Goal: Find specific page/section: Find specific page/section

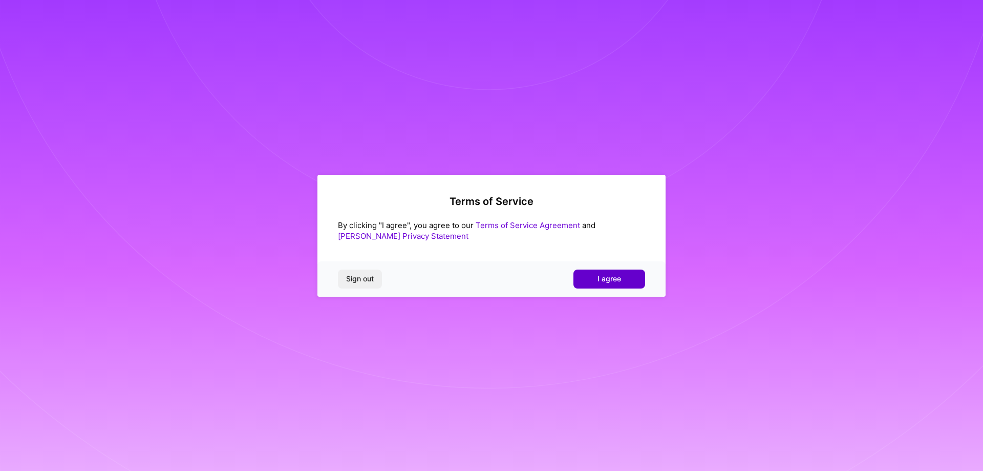
click at [603, 274] on span "I agree" at bounding box center [610, 278] width 24 height 10
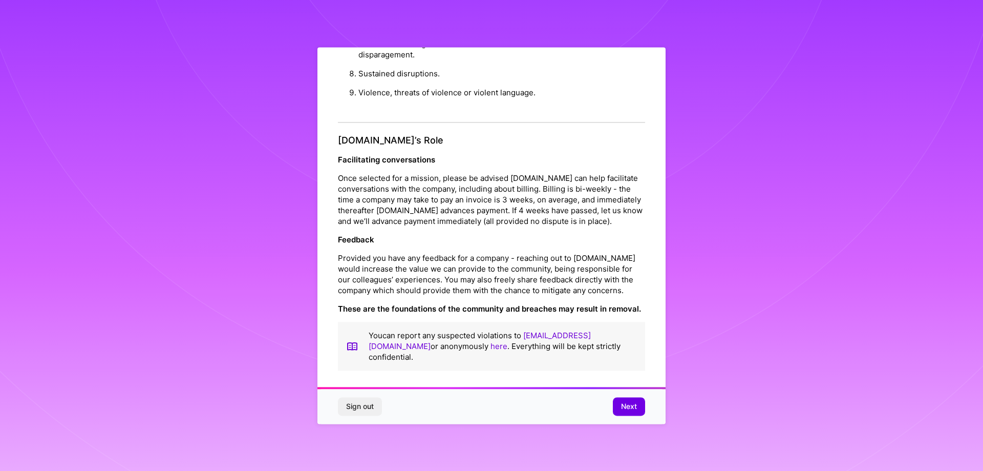
scroll to position [2, 0]
click at [627, 406] on span "Next" at bounding box center [629, 406] width 16 height 10
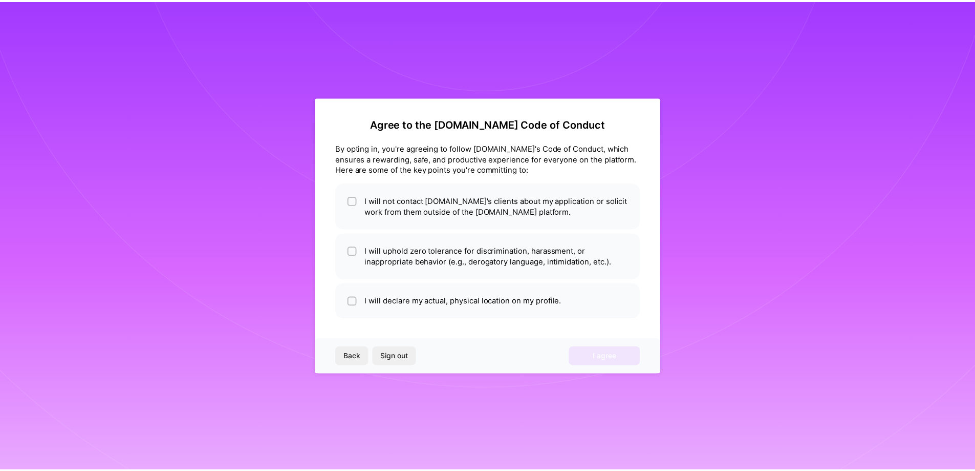
scroll to position [0, 0]
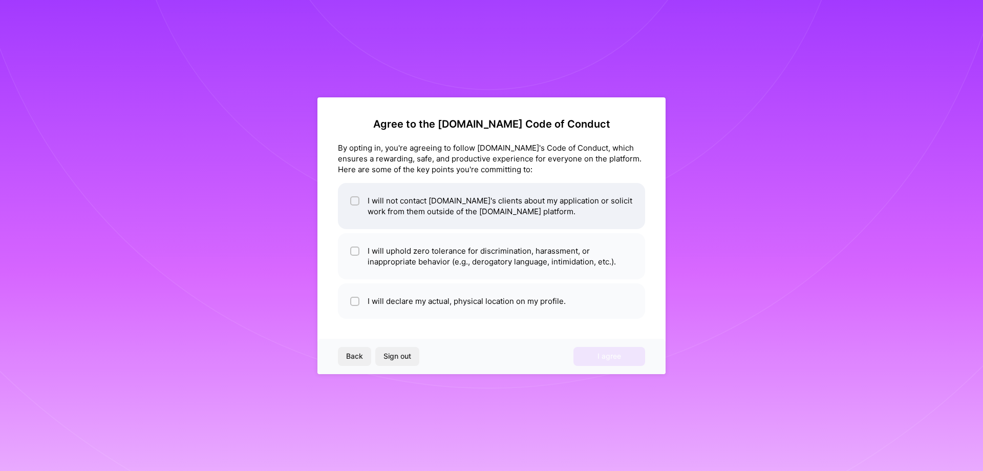
click at [368, 207] on li "I will not contact [DOMAIN_NAME]'s clients about my application or solicit work…" at bounding box center [491, 206] width 307 height 46
checkbox input "true"
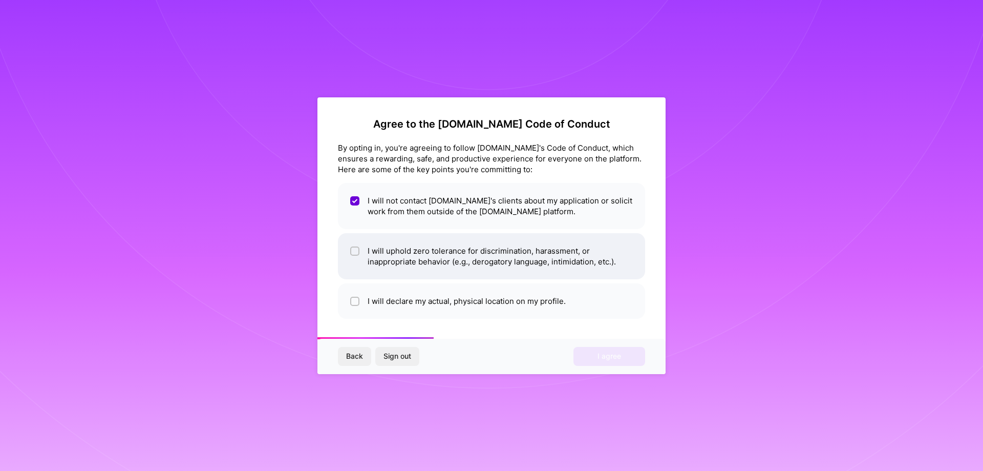
click at [399, 262] on li "I will uphold zero tolerance for discrimination, harassment, or inappropriate b…" at bounding box center [491, 256] width 307 height 46
checkbox input "true"
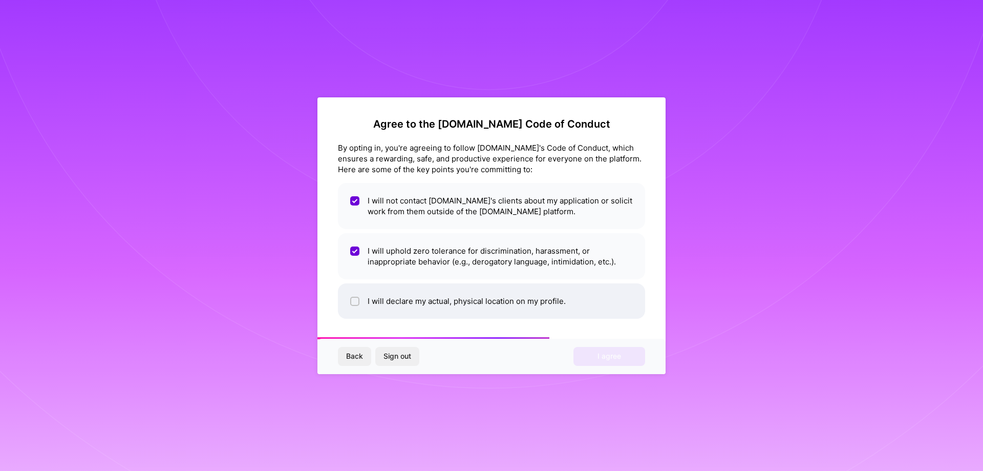
click at [387, 306] on li "I will declare my actual, physical location on my profile." at bounding box center [491, 300] width 307 height 35
checkbox input "true"
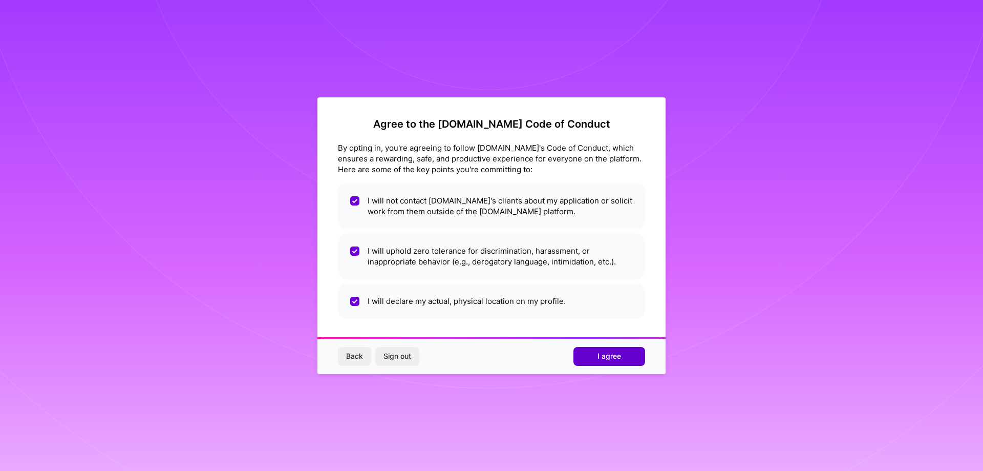
click at [599, 361] on button "I agree" at bounding box center [609, 356] width 72 height 18
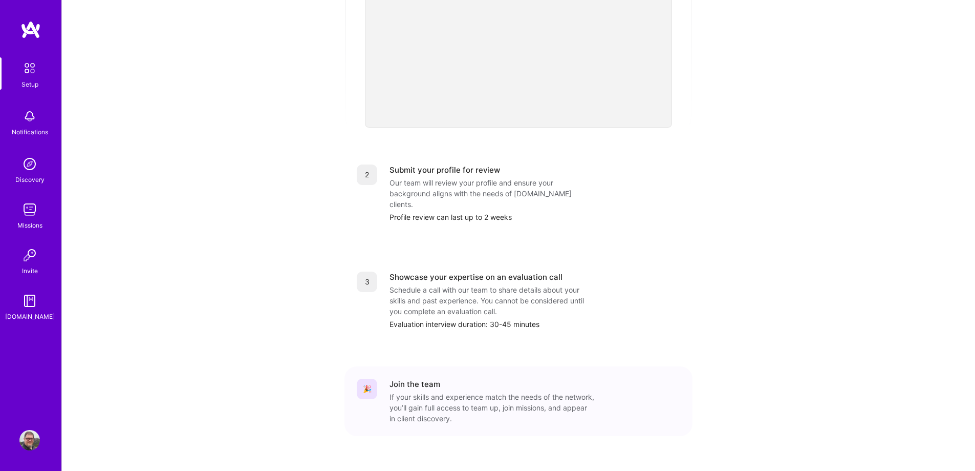
scroll to position [308, 0]
click at [22, 170] on img at bounding box center [29, 164] width 20 height 20
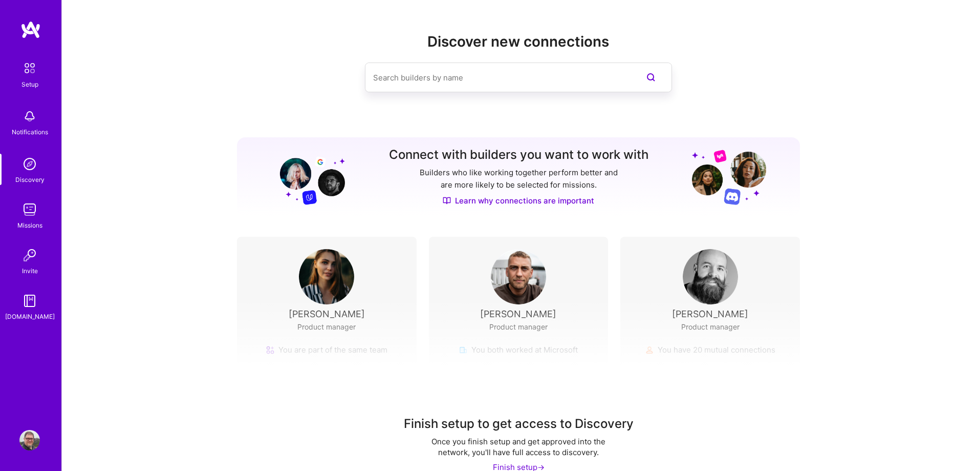
click at [30, 212] on img at bounding box center [29, 209] width 20 height 20
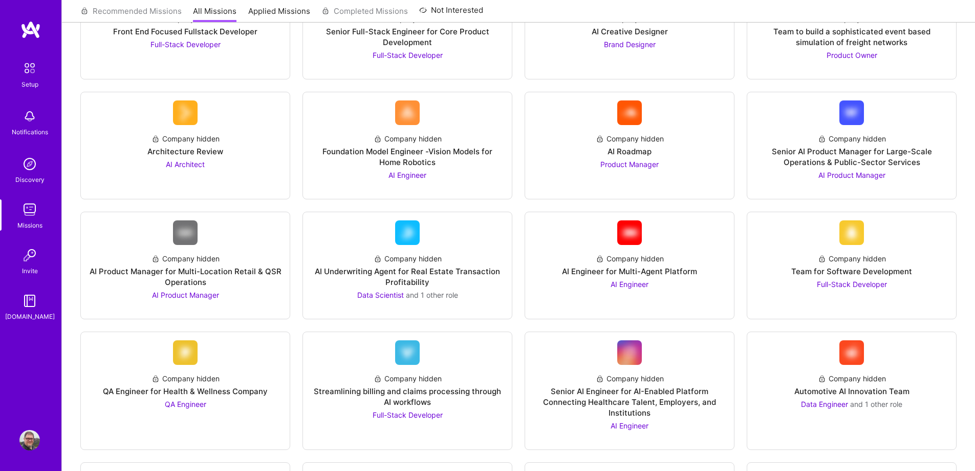
scroll to position [205, 0]
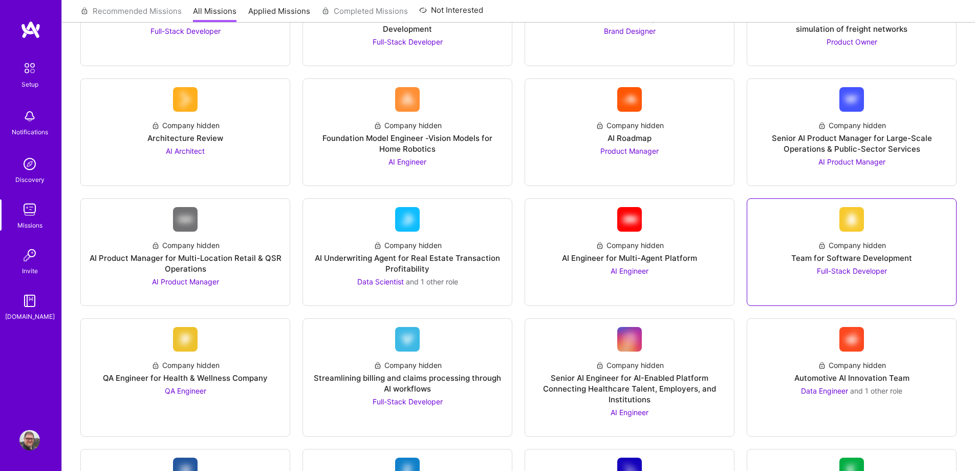
click at [865, 234] on div "Company hidden Team for Software Development Full-Stack Developer" at bounding box center [852, 253] width 193 height 45
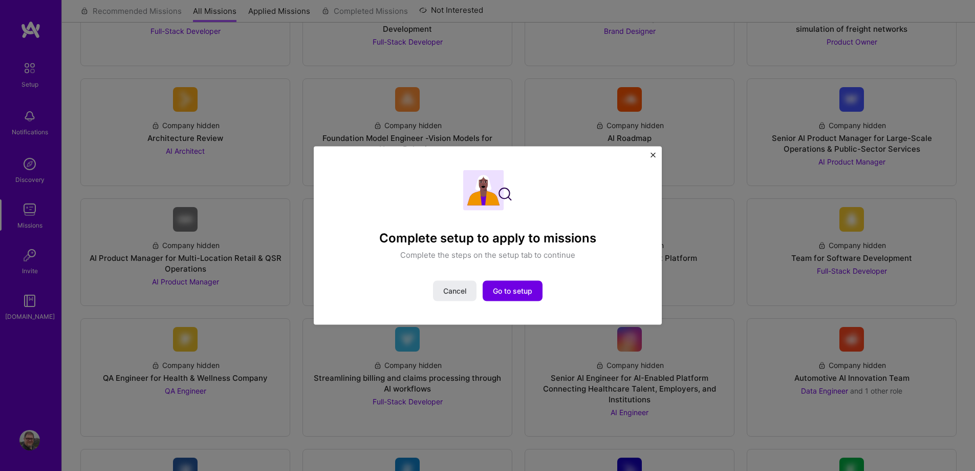
click at [651, 157] on img "Close" at bounding box center [653, 154] width 5 height 5
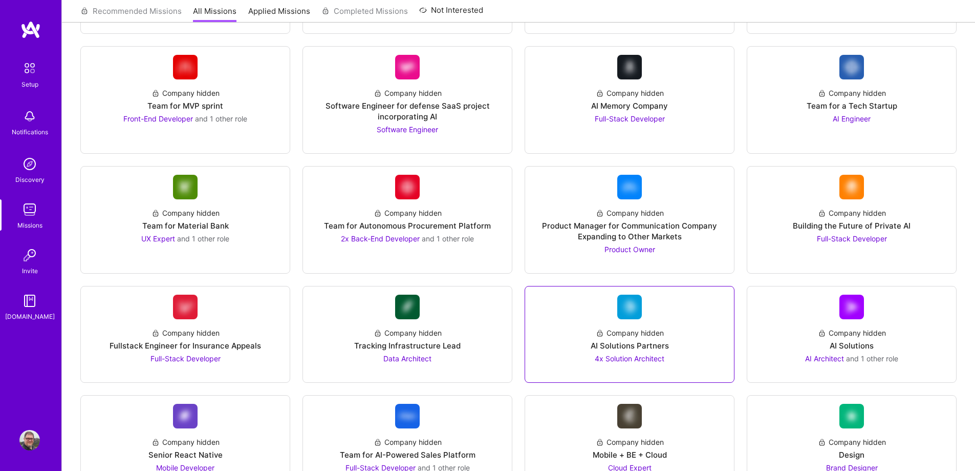
scroll to position [973, 0]
